Goal: Contribute content: Add original content to the website for others to see

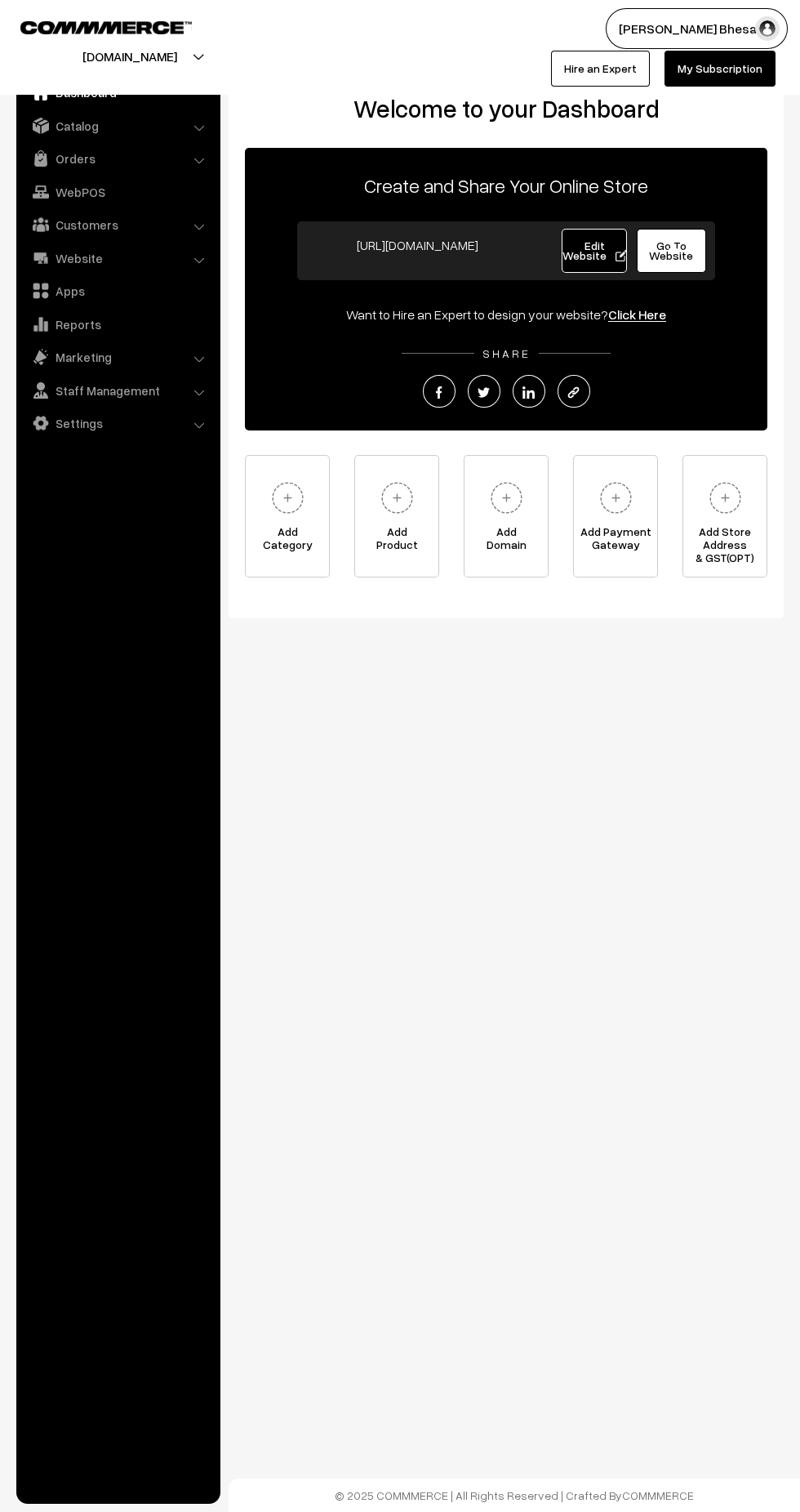
click at [216, 64] on button "serendipityinchaos.com" at bounding box center [130, 56] width 209 height 40
click at [233, 143] on link "Create New Store" at bounding box center [199, 142] width 130 height 36
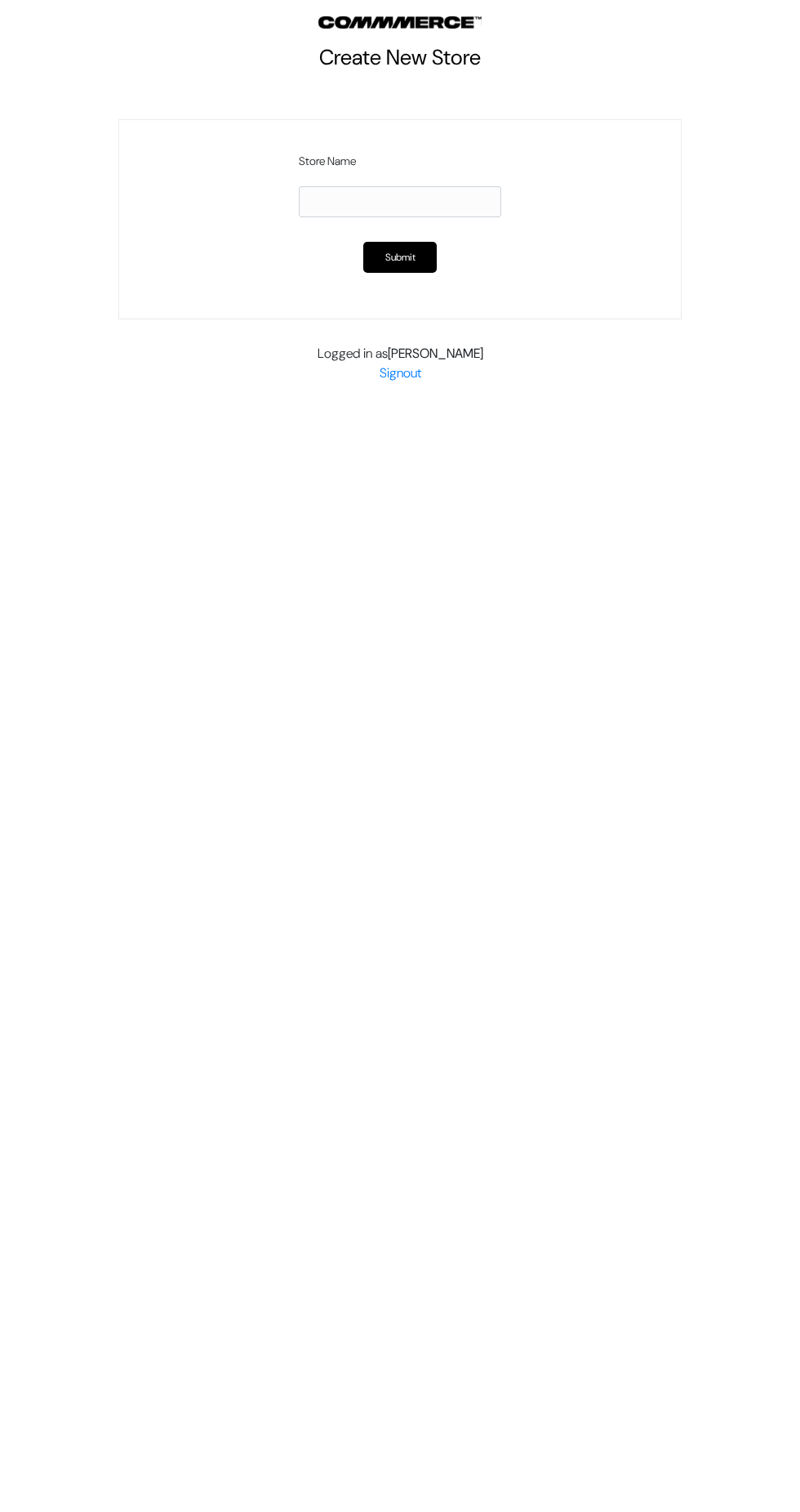
click at [321, 197] on input "text" at bounding box center [400, 202] width 202 height 31
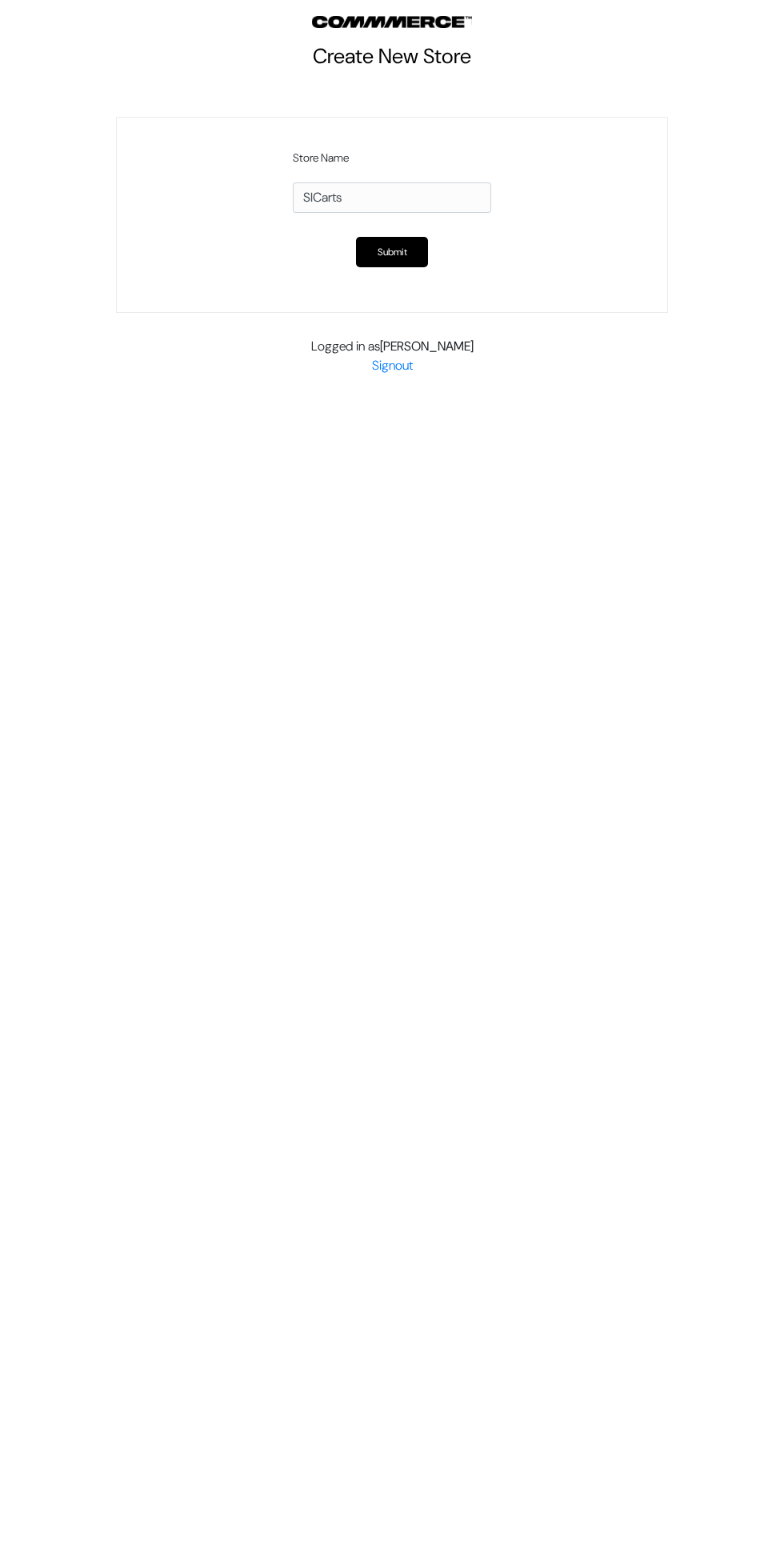
type input "SICarts"
click at [392, 249] on button "Submit" at bounding box center [392, 252] width 72 height 31
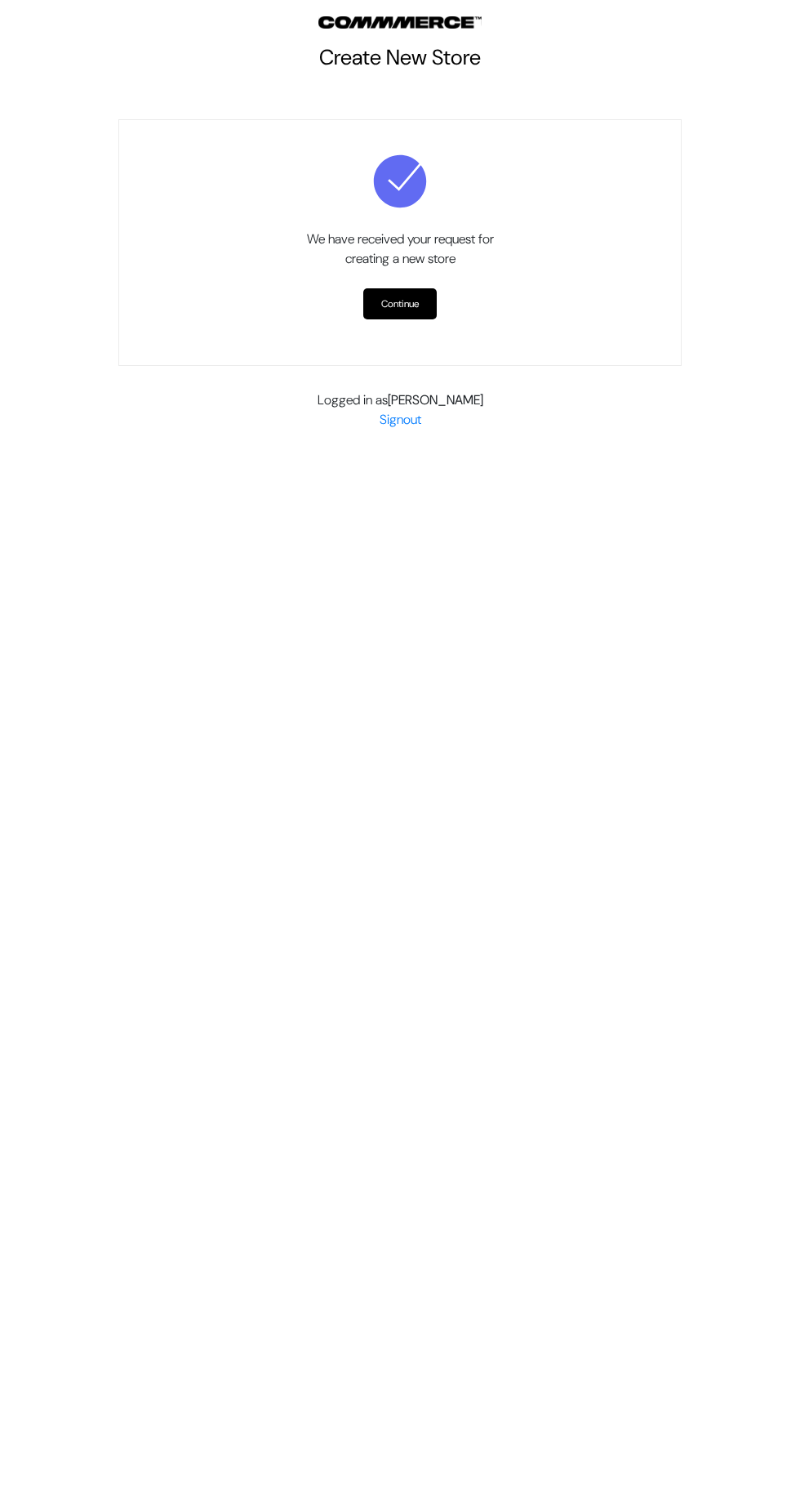
click at [380, 294] on link "Continue" at bounding box center [400, 304] width 73 height 31
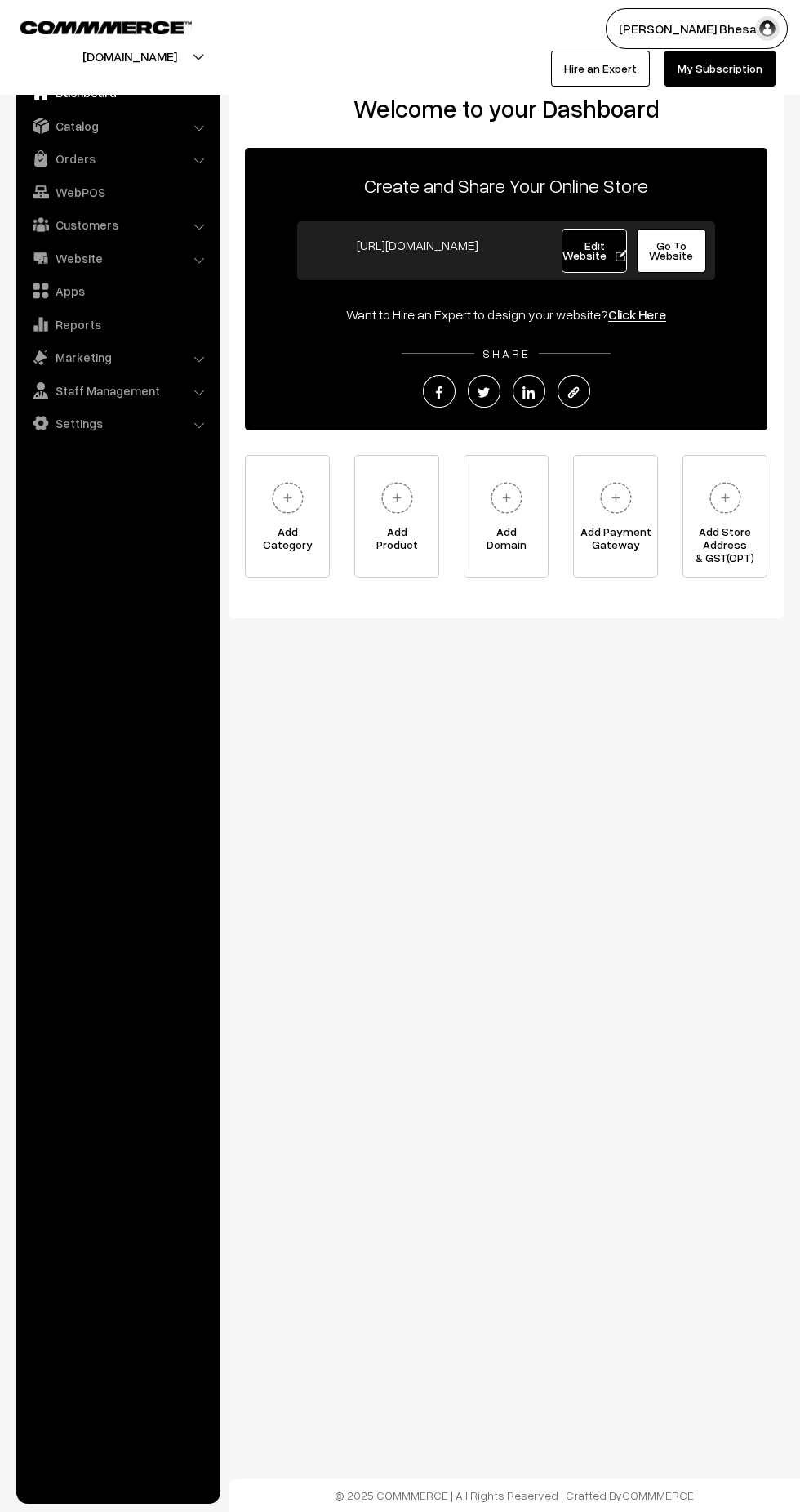
click at [161, 55] on button "[DOMAIN_NAME]" at bounding box center [130, 56] width 209 height 40
click at [180, 53] on button "[DOMAIN_NAME]" at bounding box center [130, 56] width 209 height 40
click at [181, 55] on button "[DOMAIN_NAME]" at bounding box center [130, 56] width 209 height 40
click at [165, 55] on button "[DOMAIN_NAME]" at bounding box center [130, 56] width 209 height 40
click at [198, 121] on link "Catalog" at bounding box center [118, 126] width 195 height 29
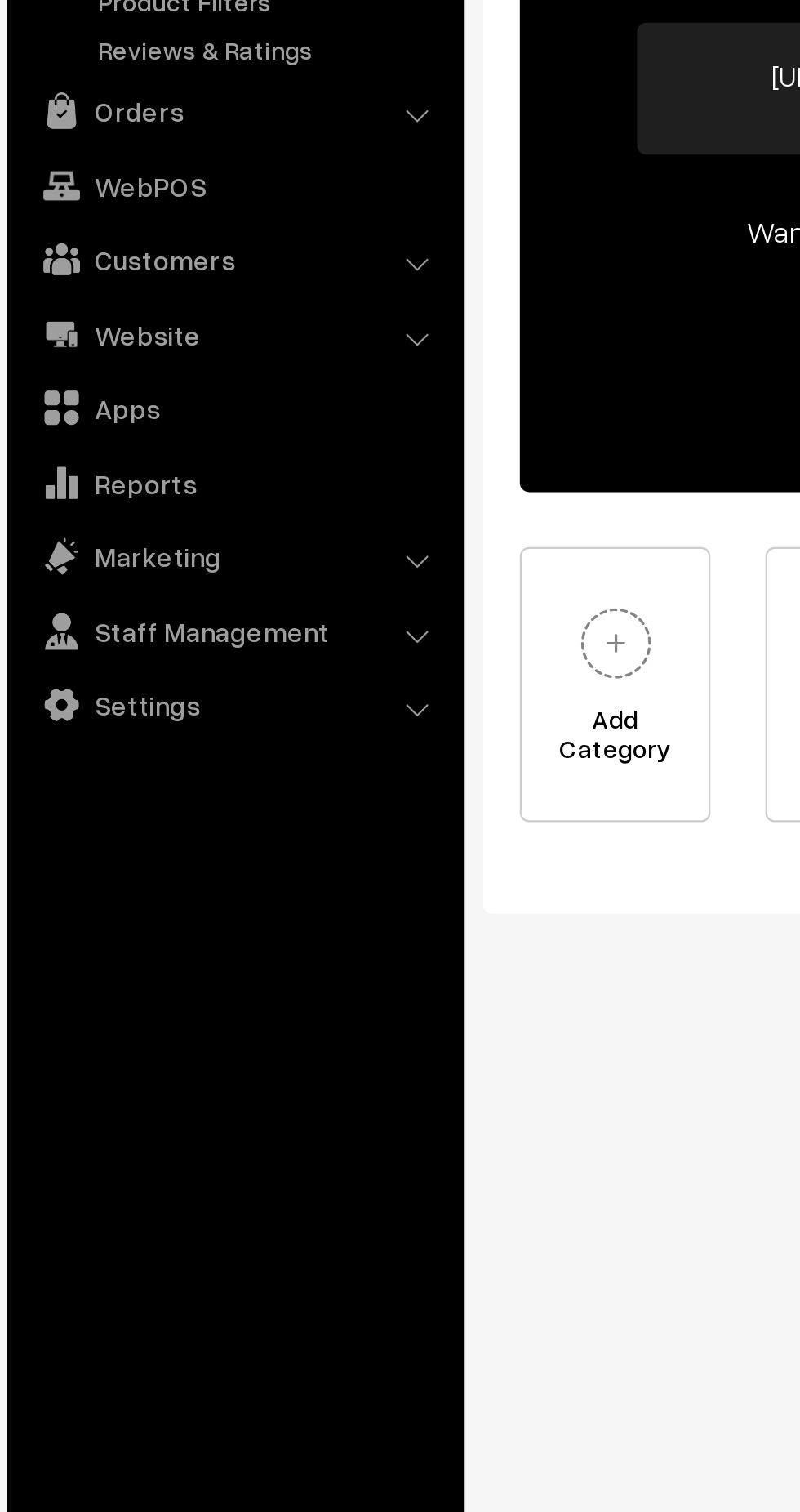
click at [209, 356] on link "Website" at bounding box center [118, 360] width 195 height 29
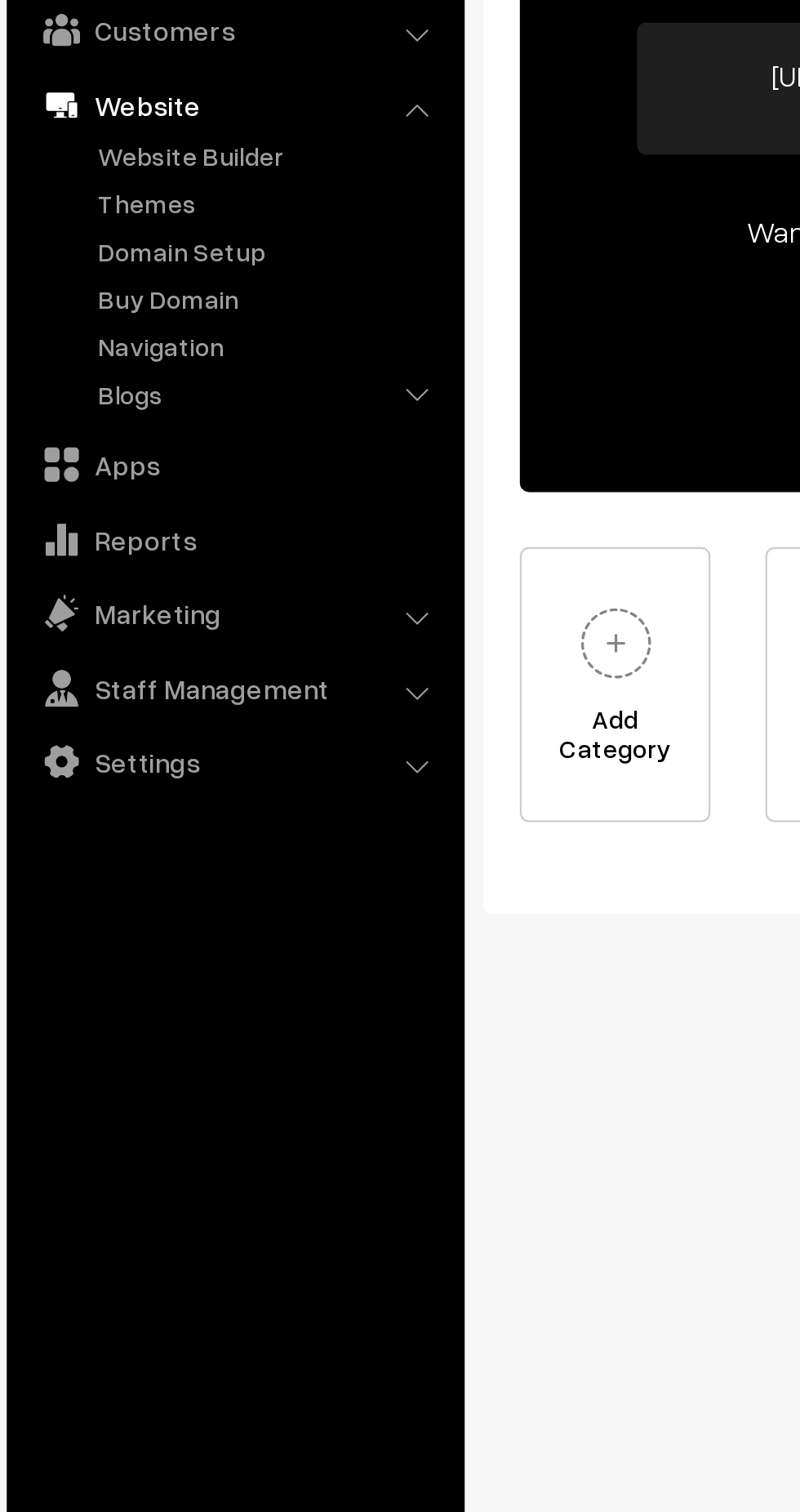
click at [180, 386] on link "Blogs" at bounding box center [134, 387] width 162 height 17
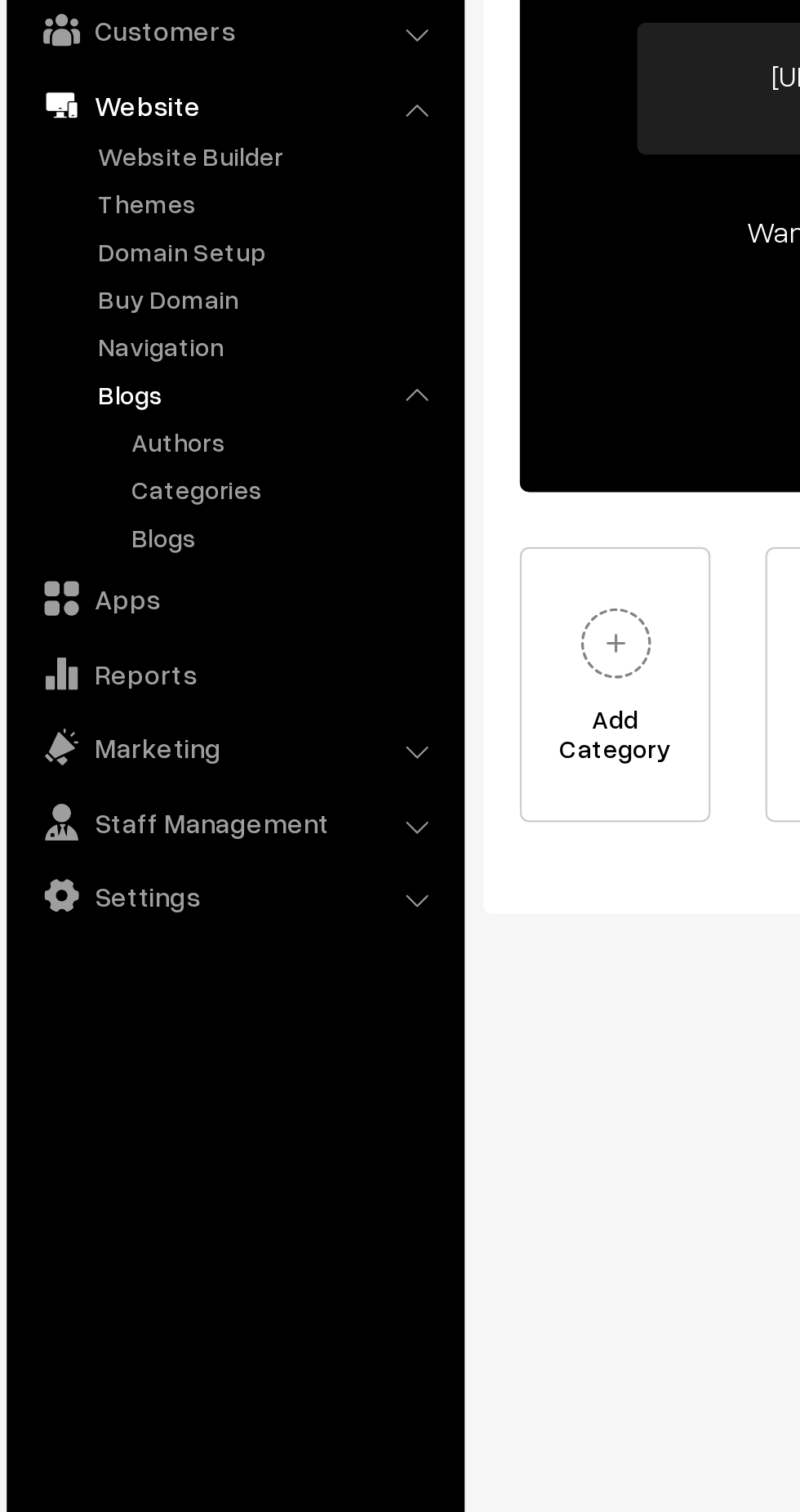
click at [86, 455] on link "Blogs" at bounding box center [141, 450] width 147 height 17
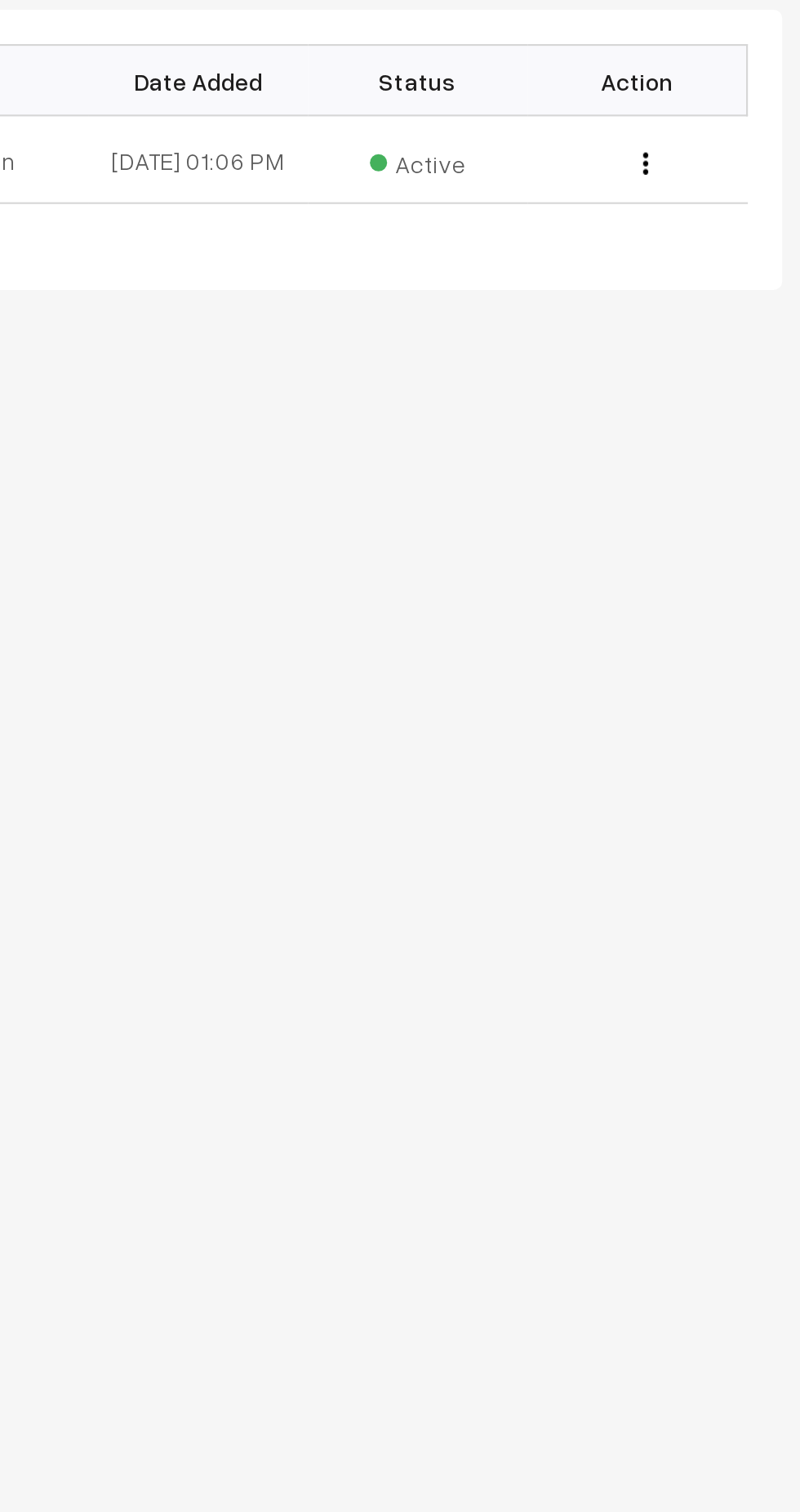
click at [718, 228] on img "button" at bounding box center [718, 222] width 3 height 11
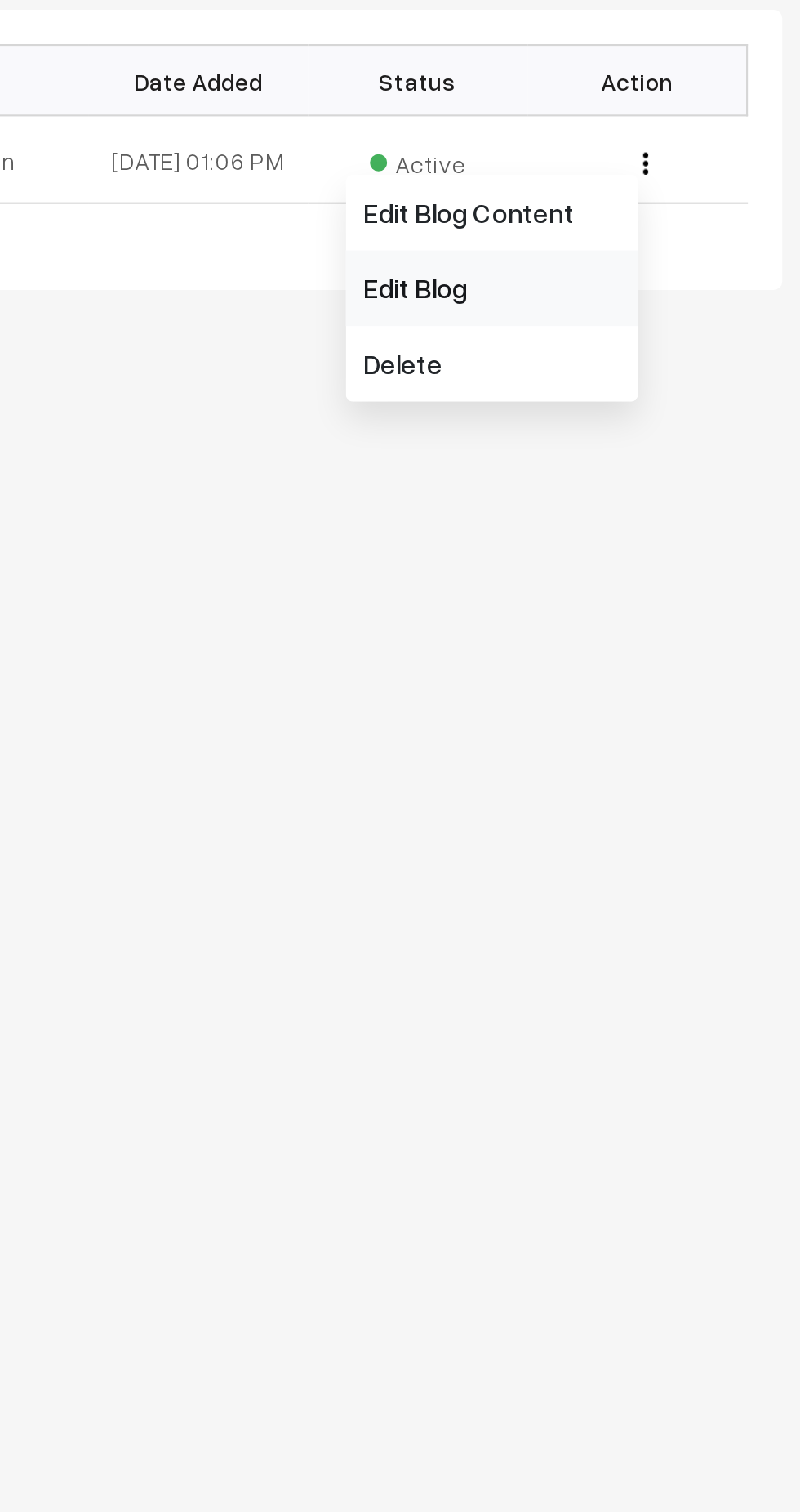
click at [648, 288] on link "Edit Blog" at bounding box center [646, 281] width 139 height 36
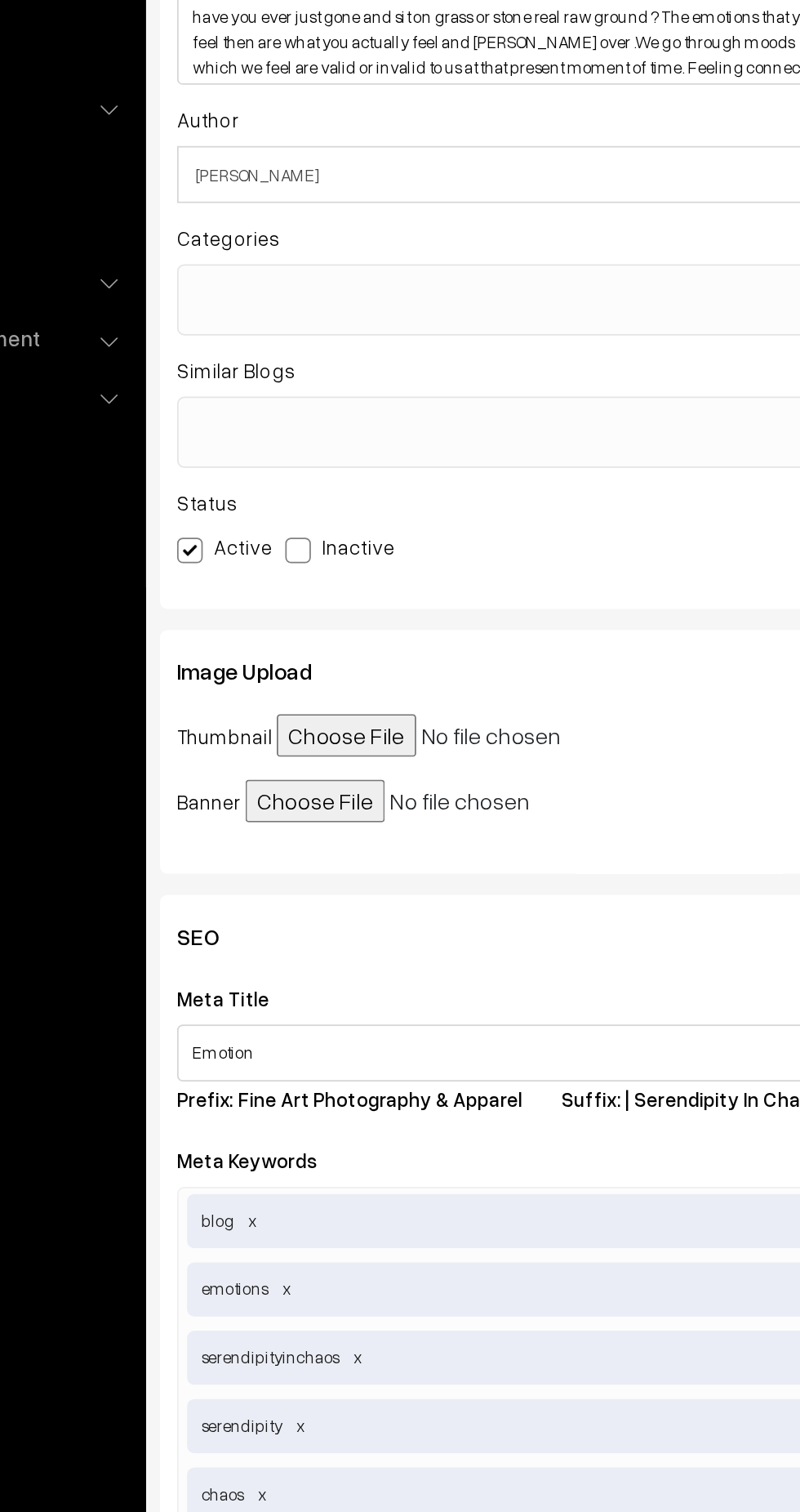
click at [467, 492] on ul at bounding box center [434, 486] width 389 height 20
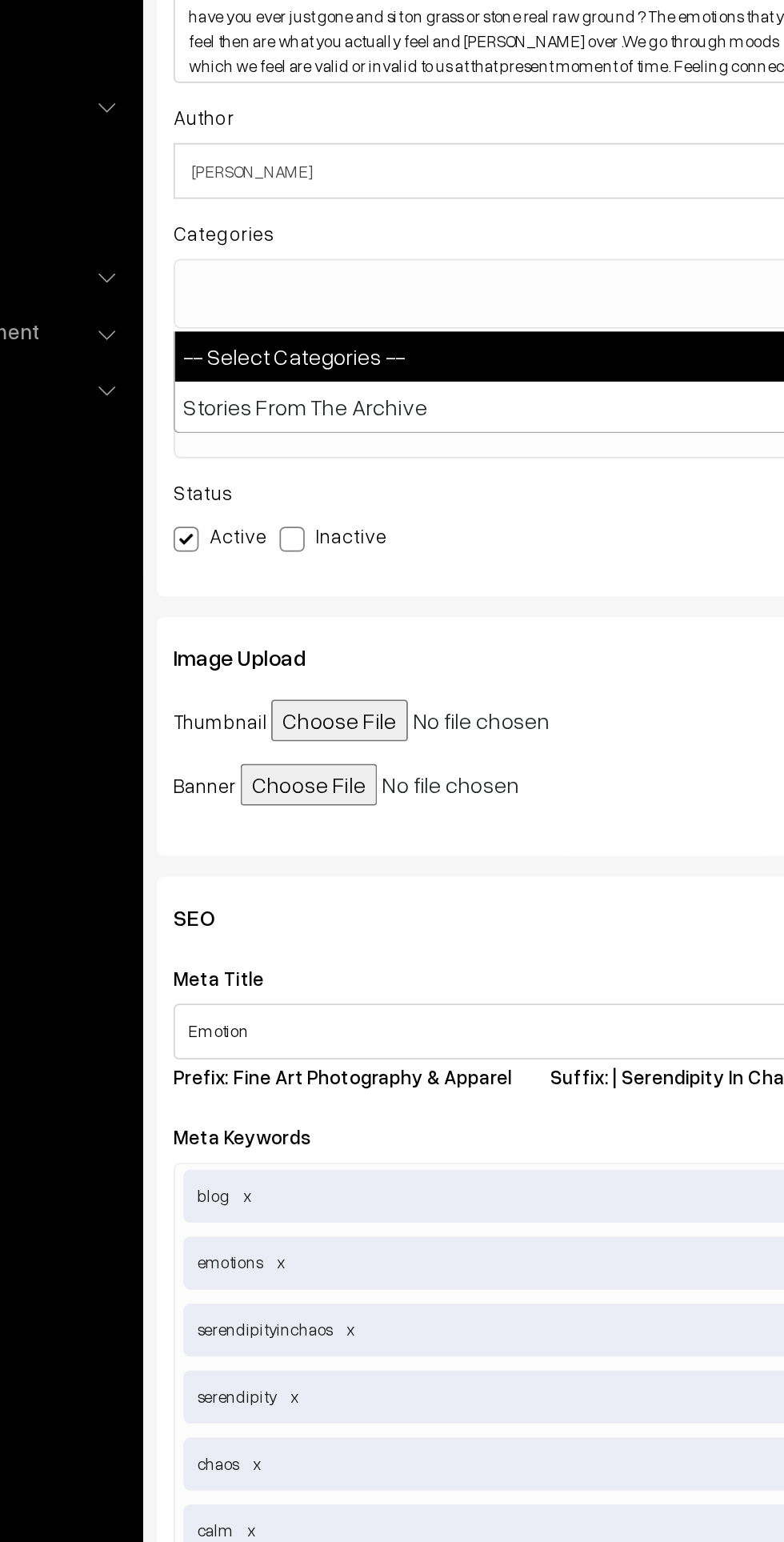
select select "1"
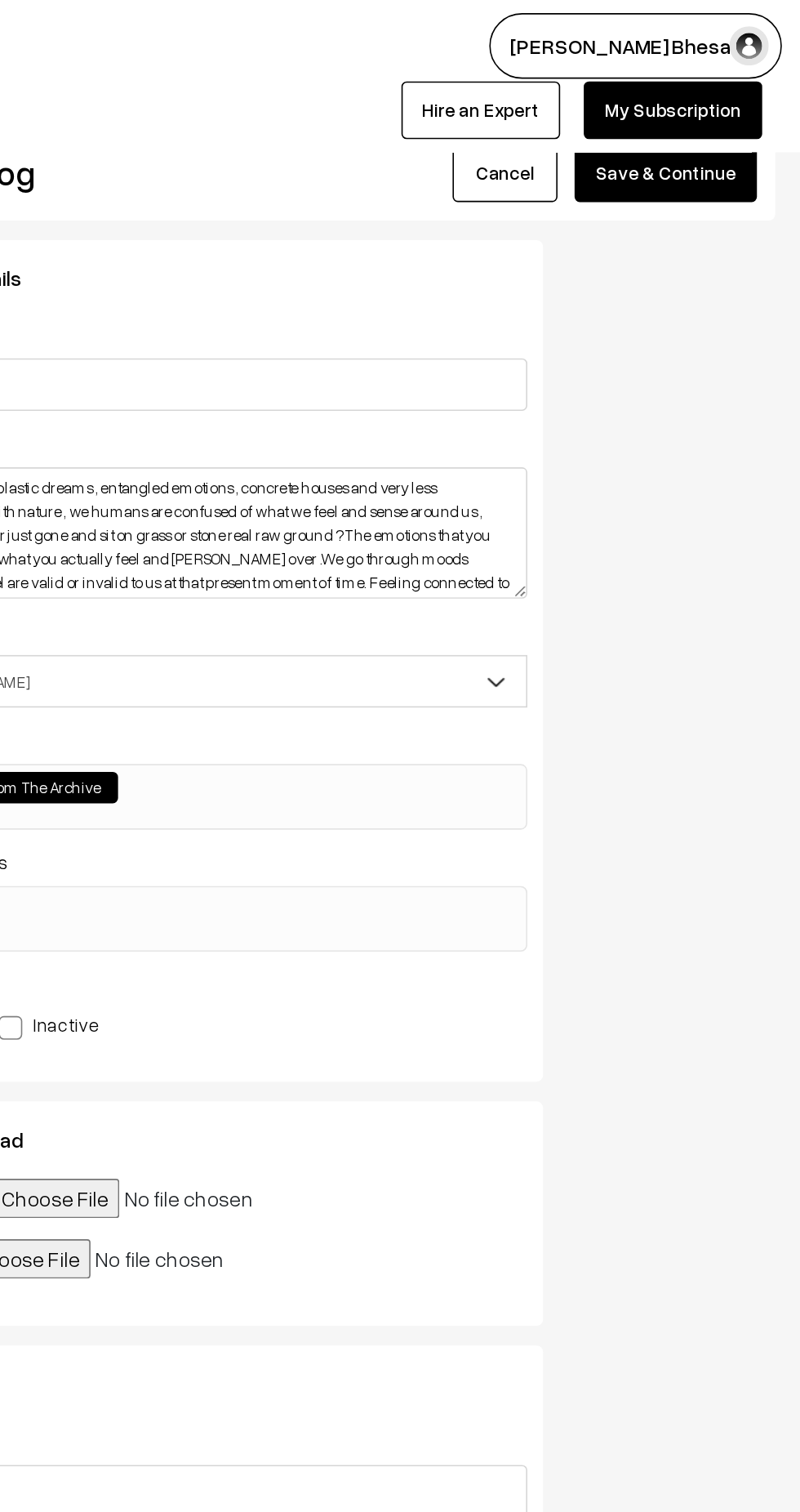
click at [726, 108] on button "Save & Continue" at bounding box center [715, 107] width 114 height 36
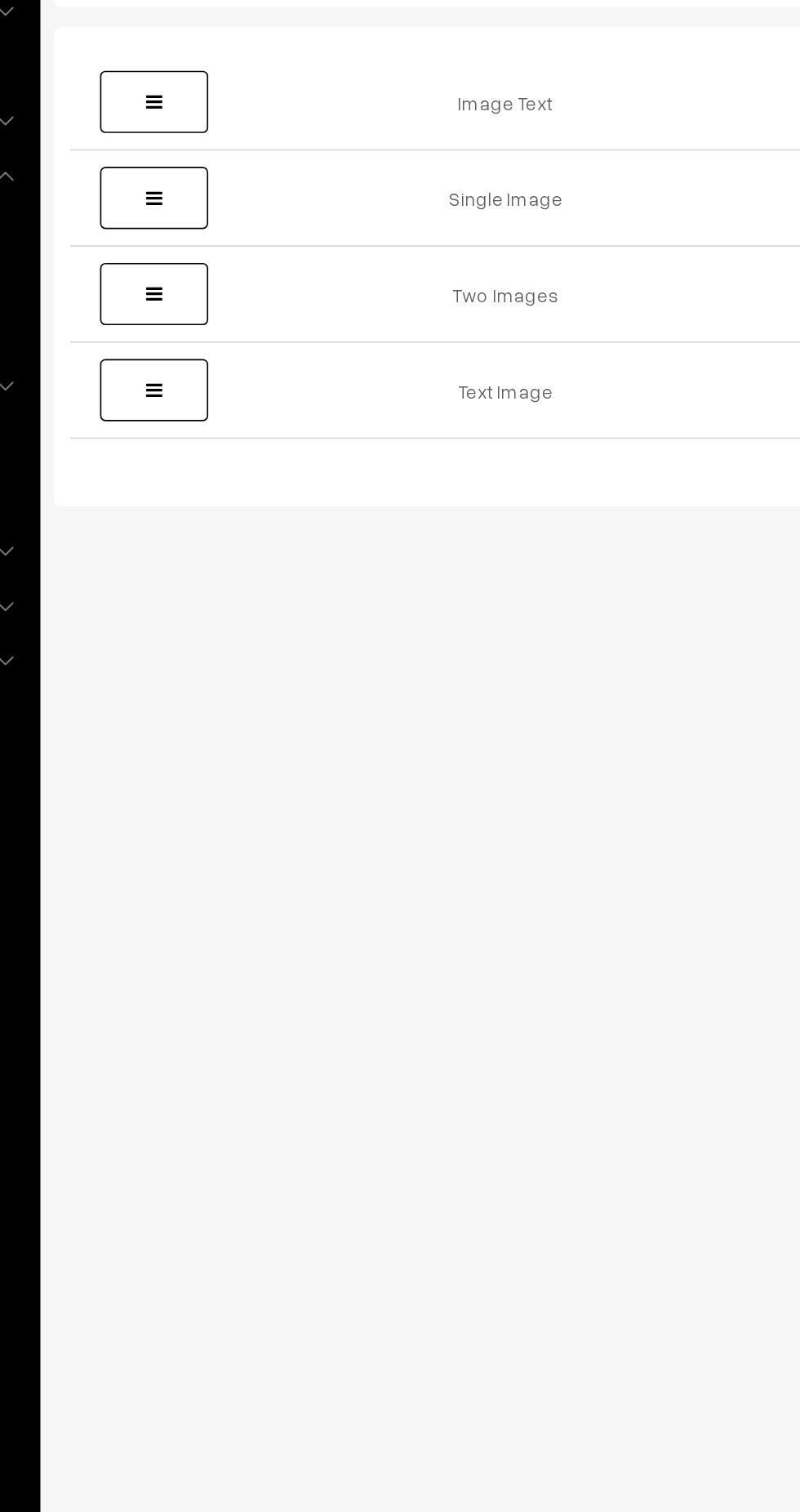
click at [289, 216] on span at bounding box center [288, 215] width 10 height 11
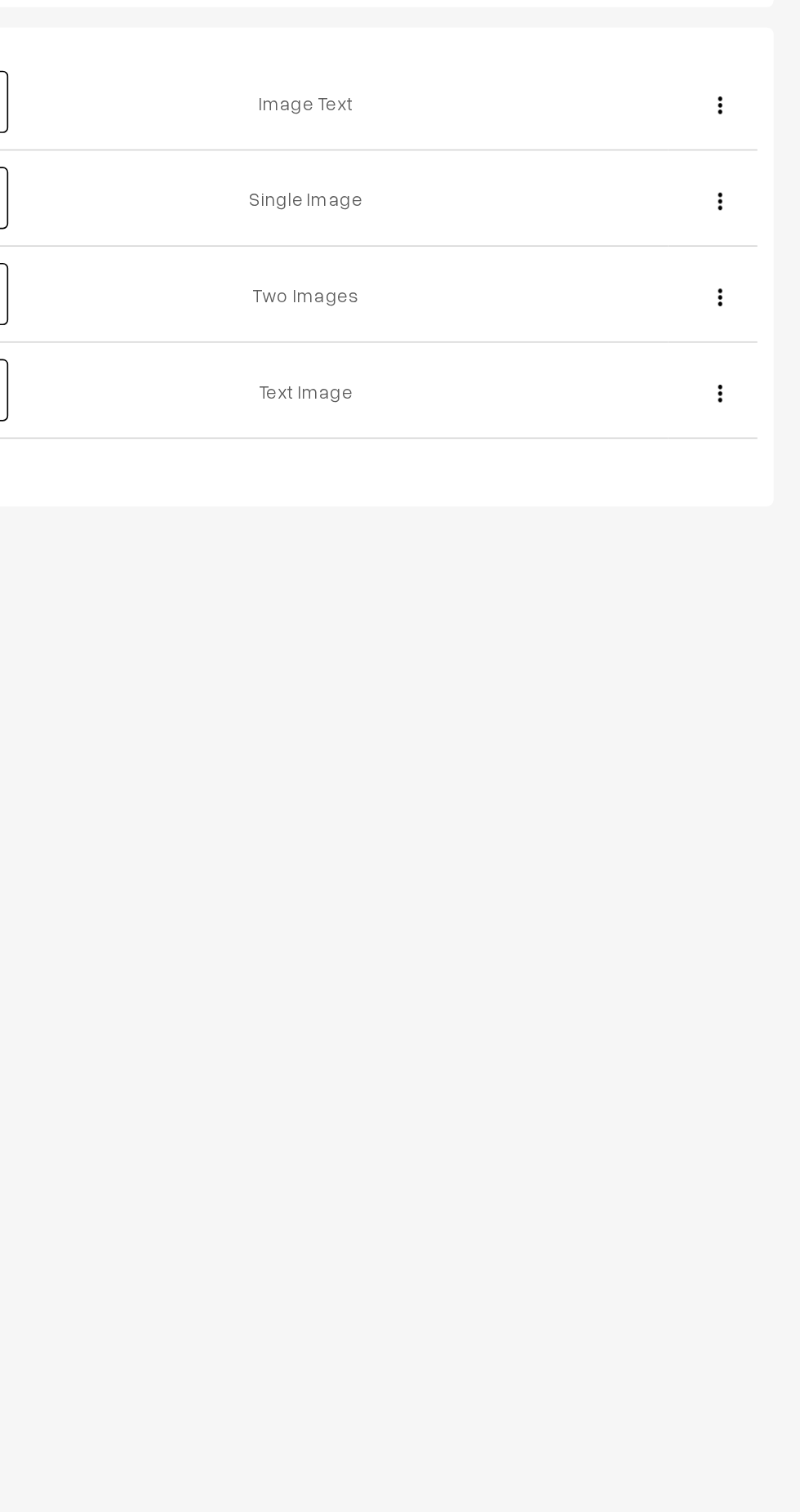
click at [751, 216] on img "button" at bounding box center [751, 218] width 3 height 11
click at [633, 563] on div "Dashboard / Website / Blogs / Add Blog Contents Add Blog Contents Add Image-Tex…" at bounding box center [400, 283] width 800 height 566
